Goal: Transaction & Acquisition: Subscribe to service/newsletter

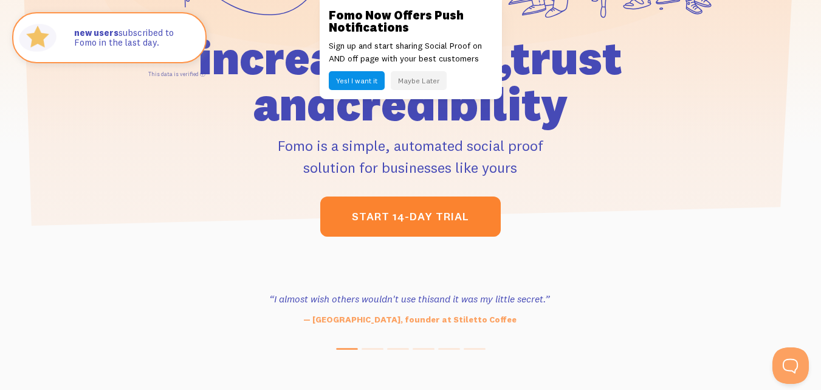
scroll to position [343, 0]
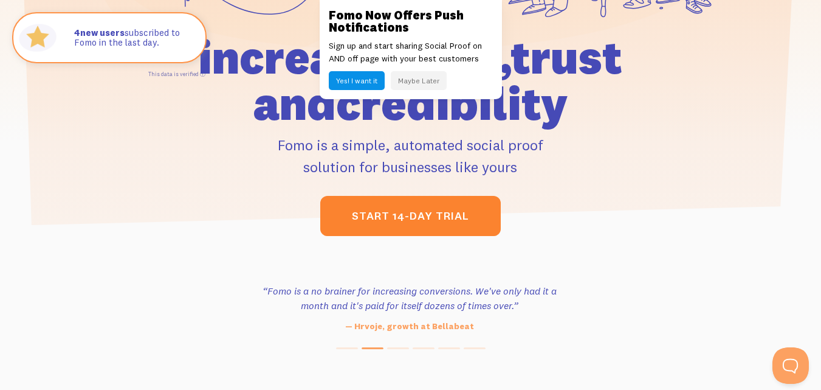
click at [474, 222] on link "start 14-day trial" at bounding box center [410, 216] width 181 height 40
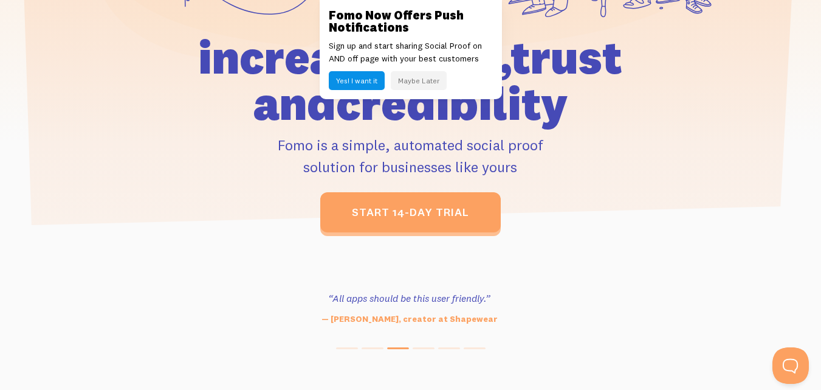
click at [411, 78] on button "Maybe Later" at bounding box center [419, 80] width 56 height 19
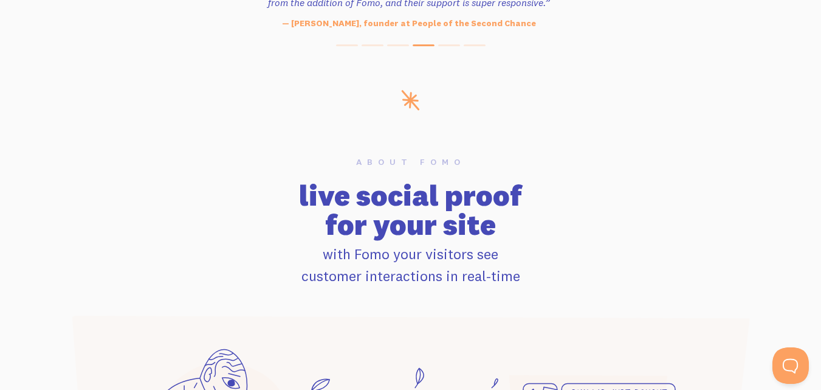
scroll to position [812, 0]
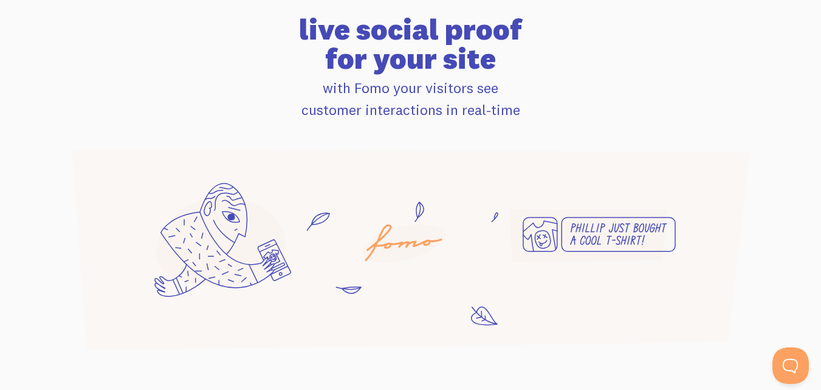
click at [632, 208] on icon at bounding box center [411, 250] width 678 height 200
click at [590, 5] on div "About Fomo live social proof for your site with Fomo your visitors see customer…" at bounding box center [410, 55] width 693 height 129
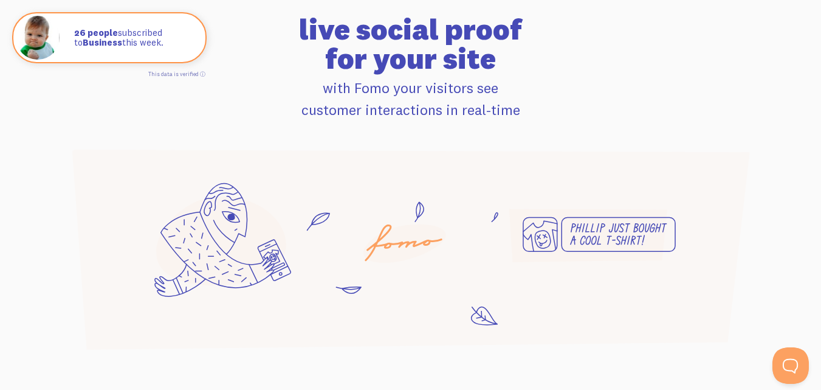
click at [387, 210] on icon at bounding box center [411, 250] width 678 height 200
click at [293, 229] on icon at bounding box center [411, 250] width 678 height 200
